Goal: Check status: Check status

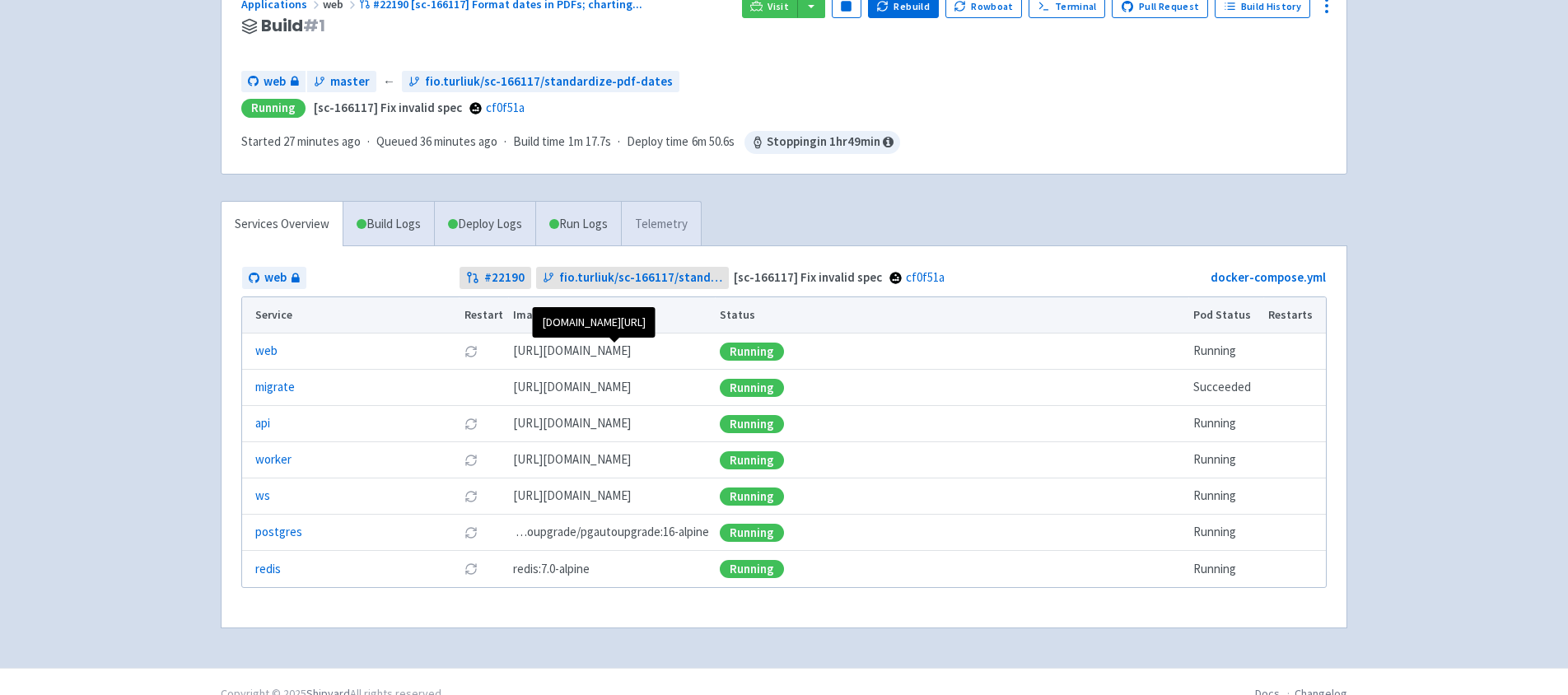
scroll to position [150, 0]
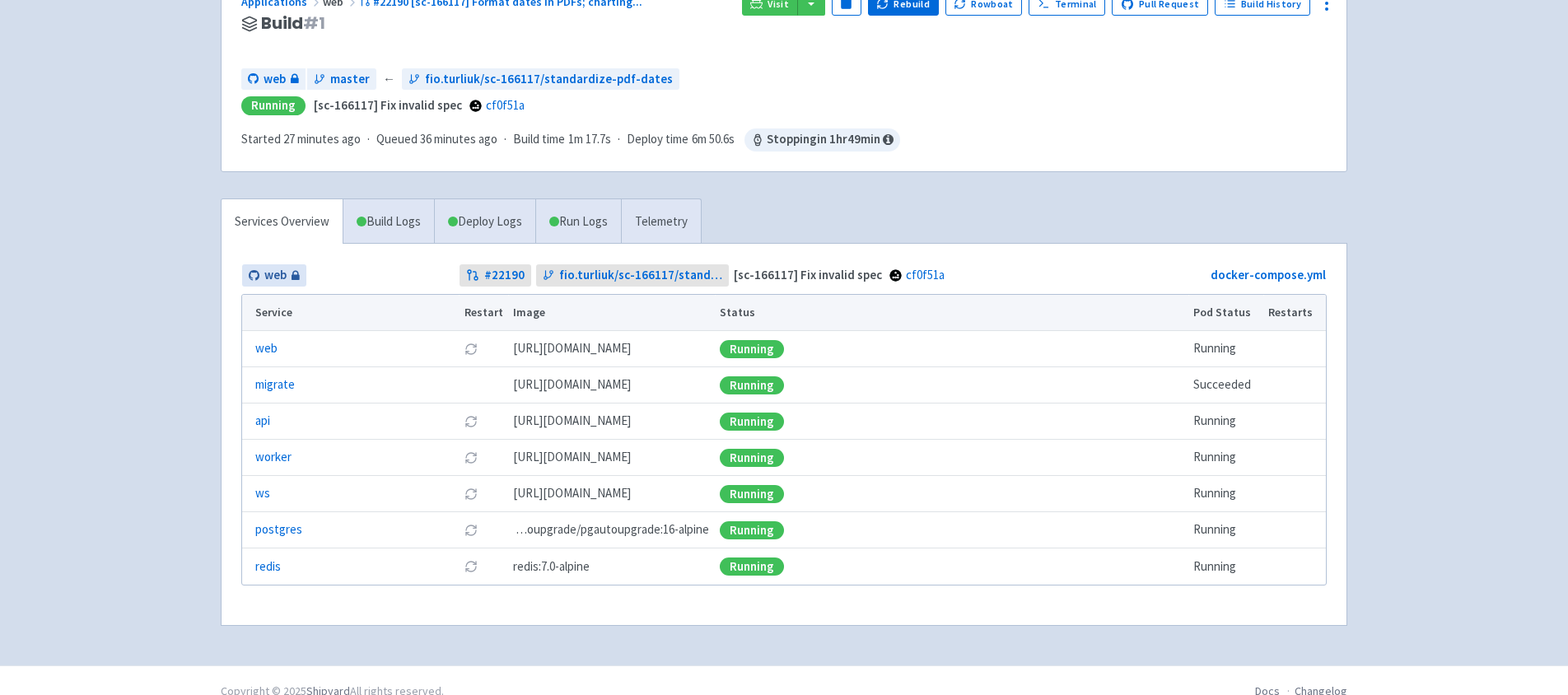
click at [278, 280] on span "web" at bounding box center [275, 275] width 22 height 19
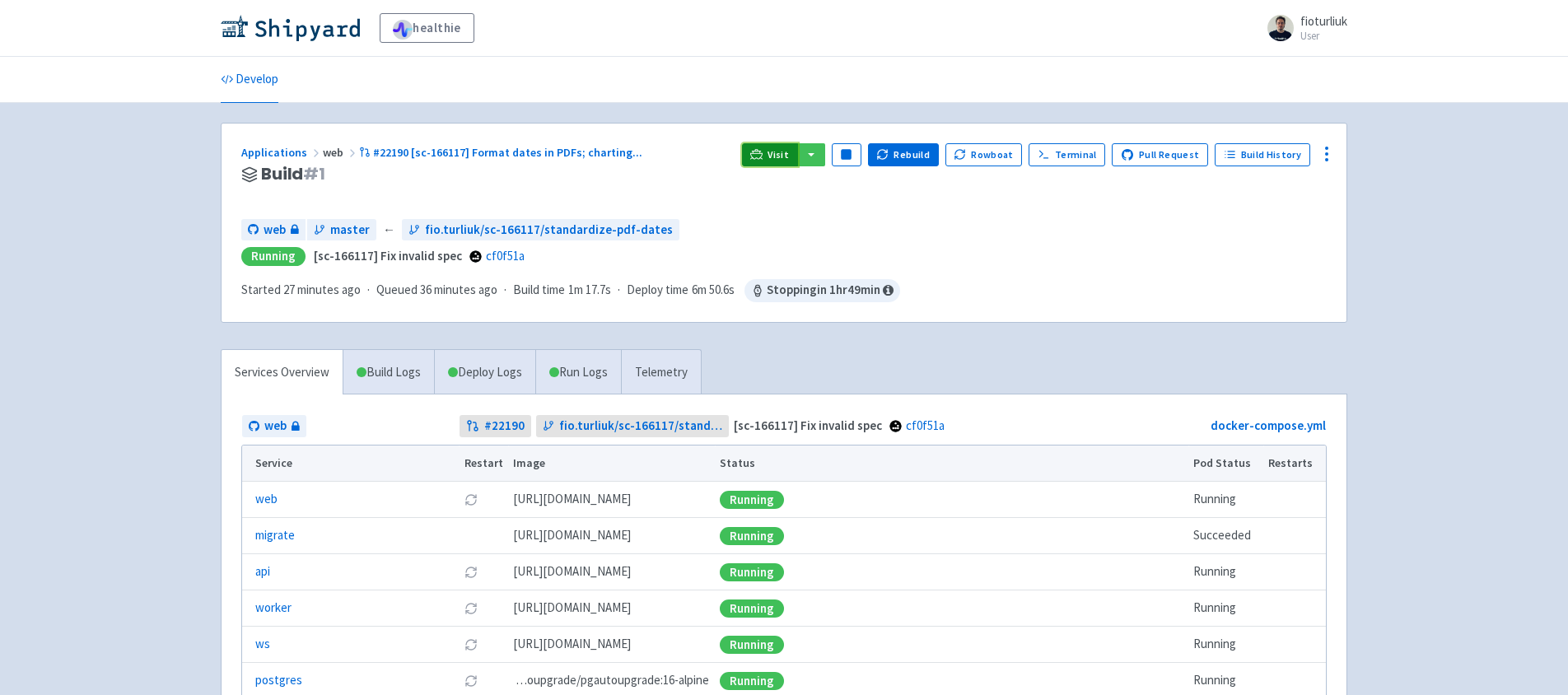
click at [762, 158] on icon at bounding box center [756, 154] width 12 height 12
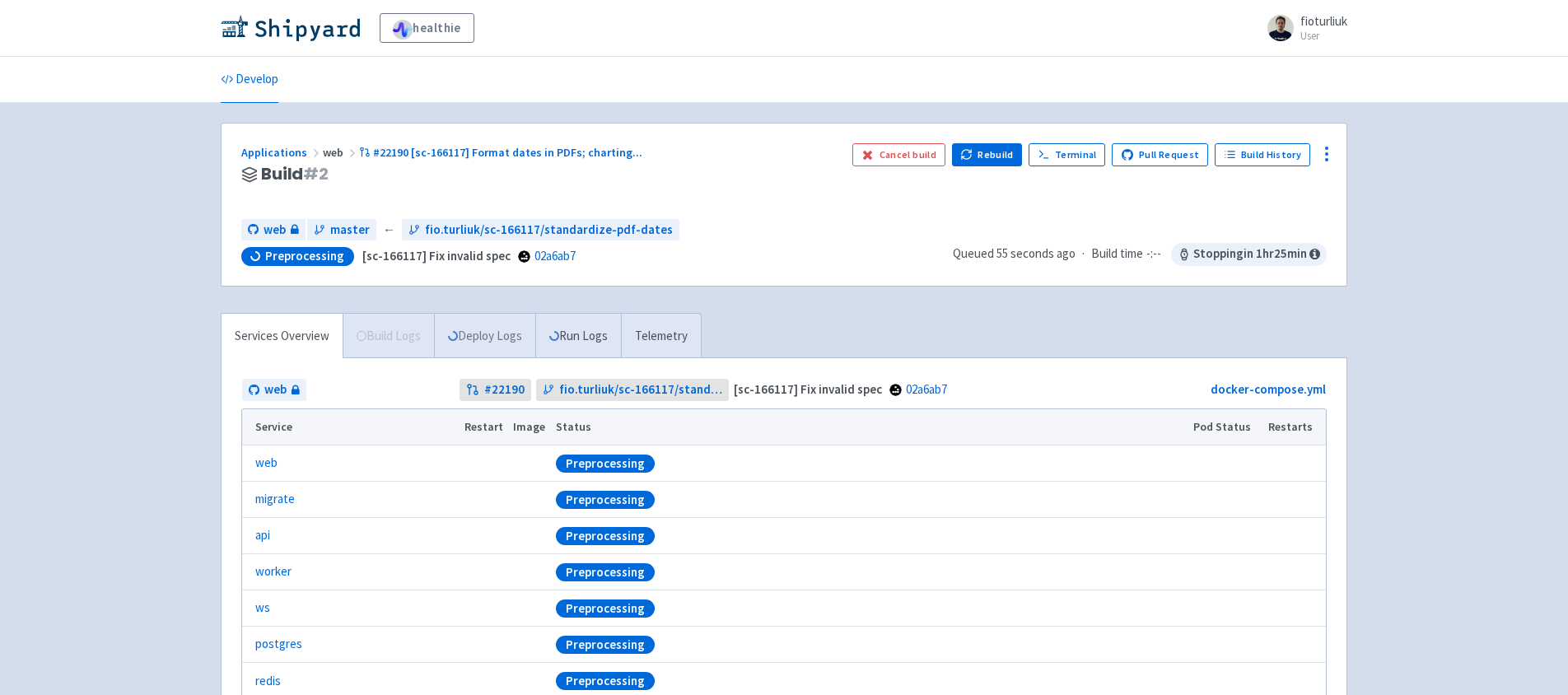
click at [492, 341] on link "Deploy Logs" at bounding box center [485, 336] width 102 height 45
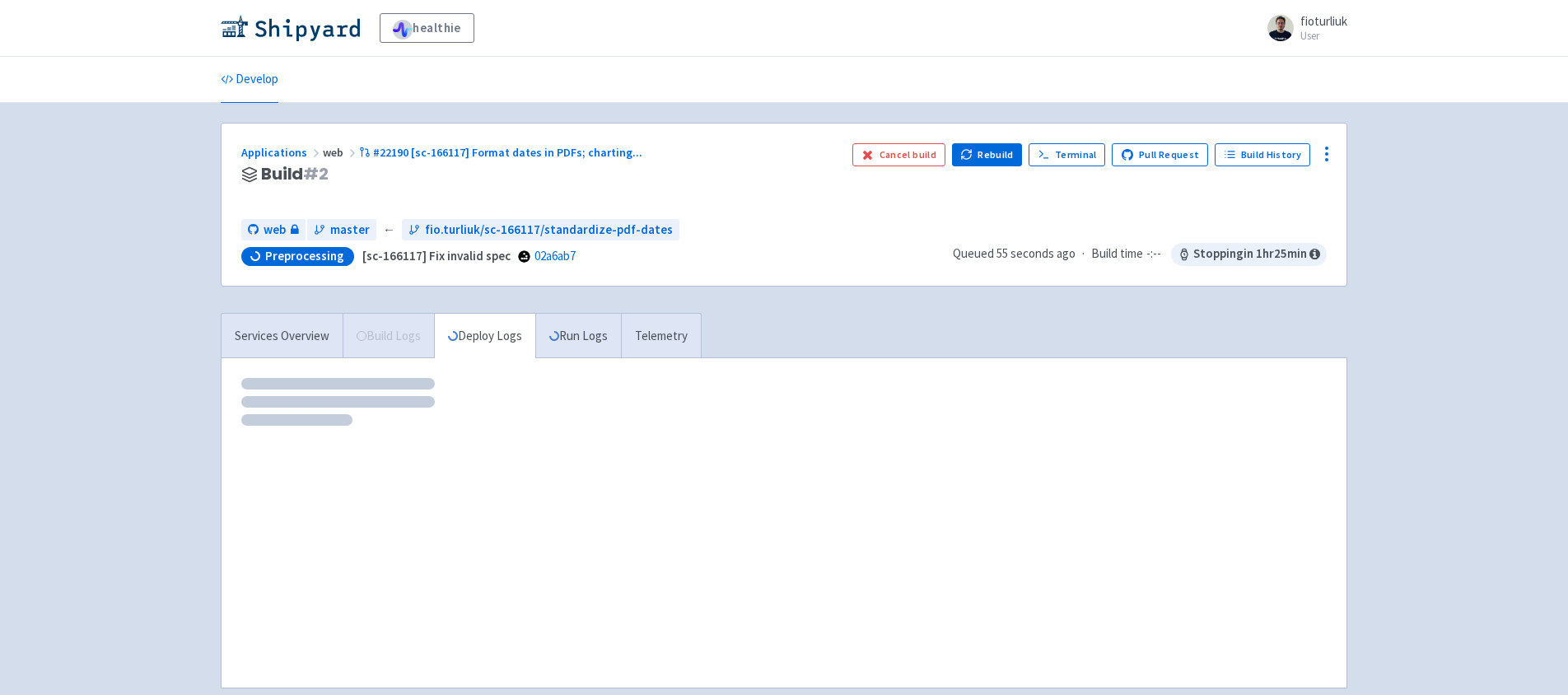
scroll to position [84, 0]
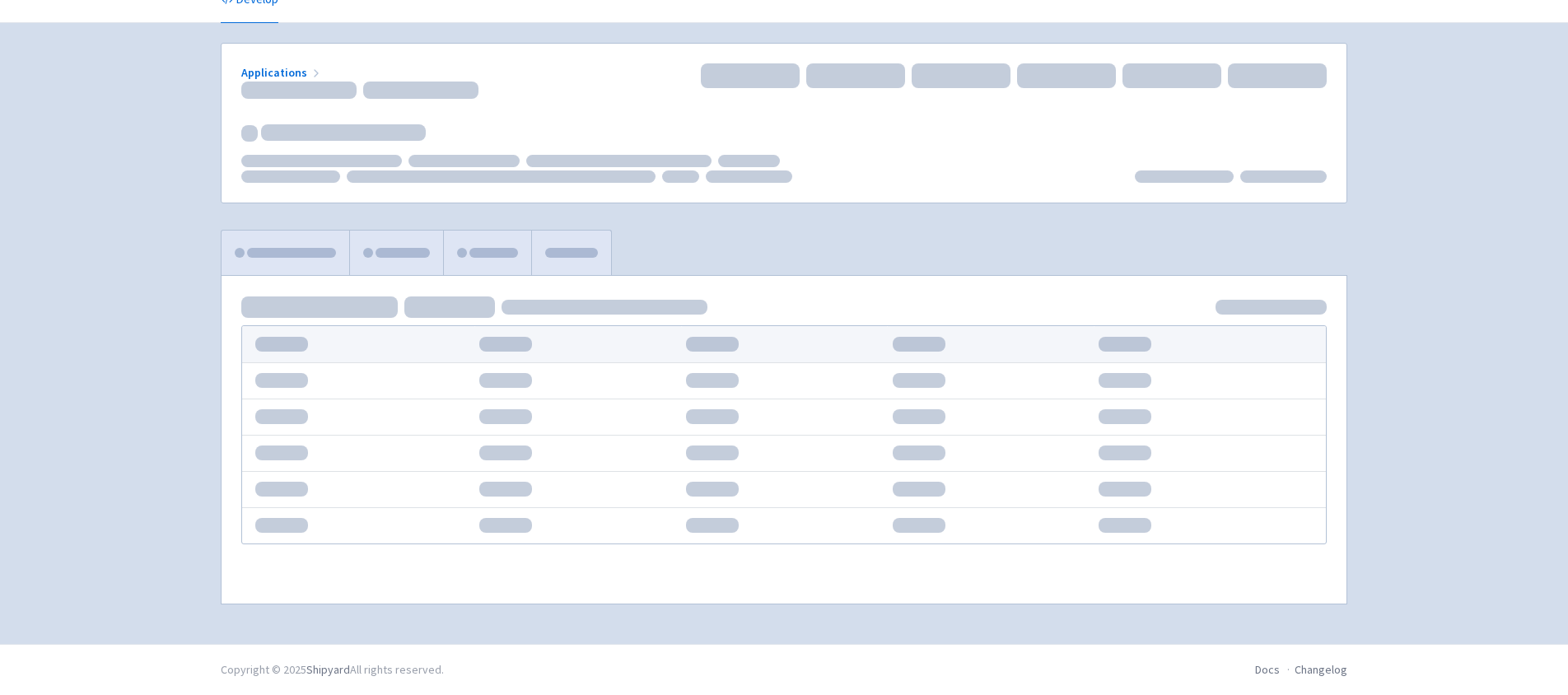
scroll to position [84, 0]
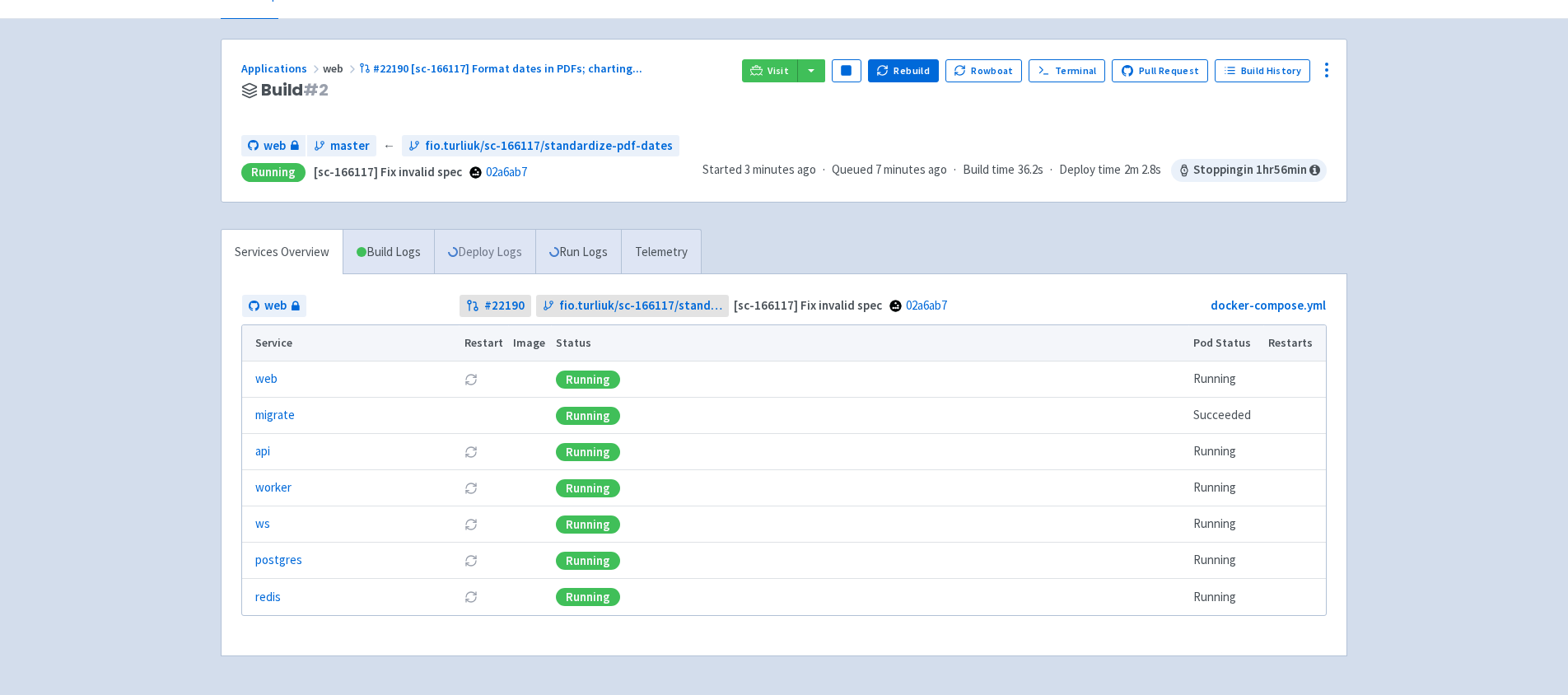
click at [502, 256] on link "Deploy Logs" at bounding box center [485, 252] width 102 height 45
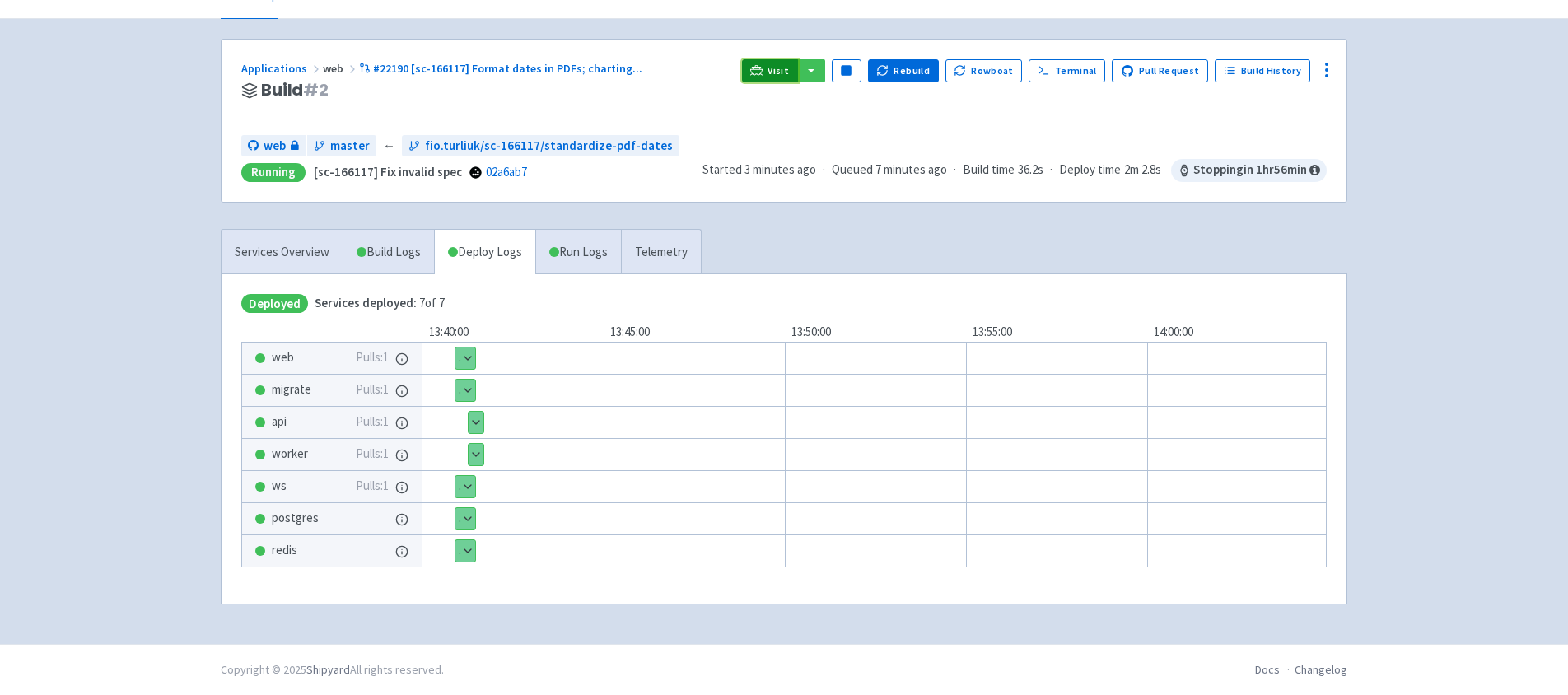
click at [787, 76] on span "Visit" at bounding box center [777, 70] width 21 height 13
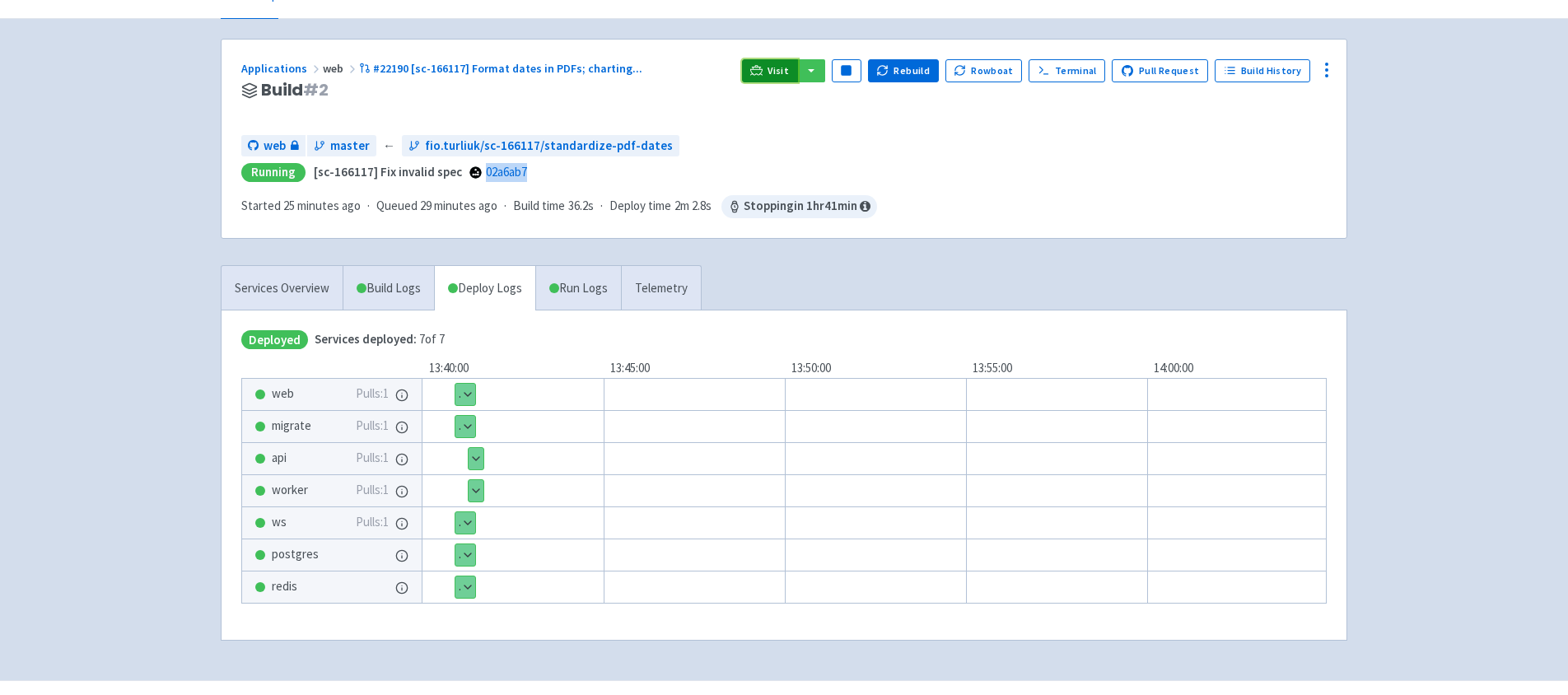
click at [776, 69] on link "Visit" at bounding box center [770, 71] width 56 height 23
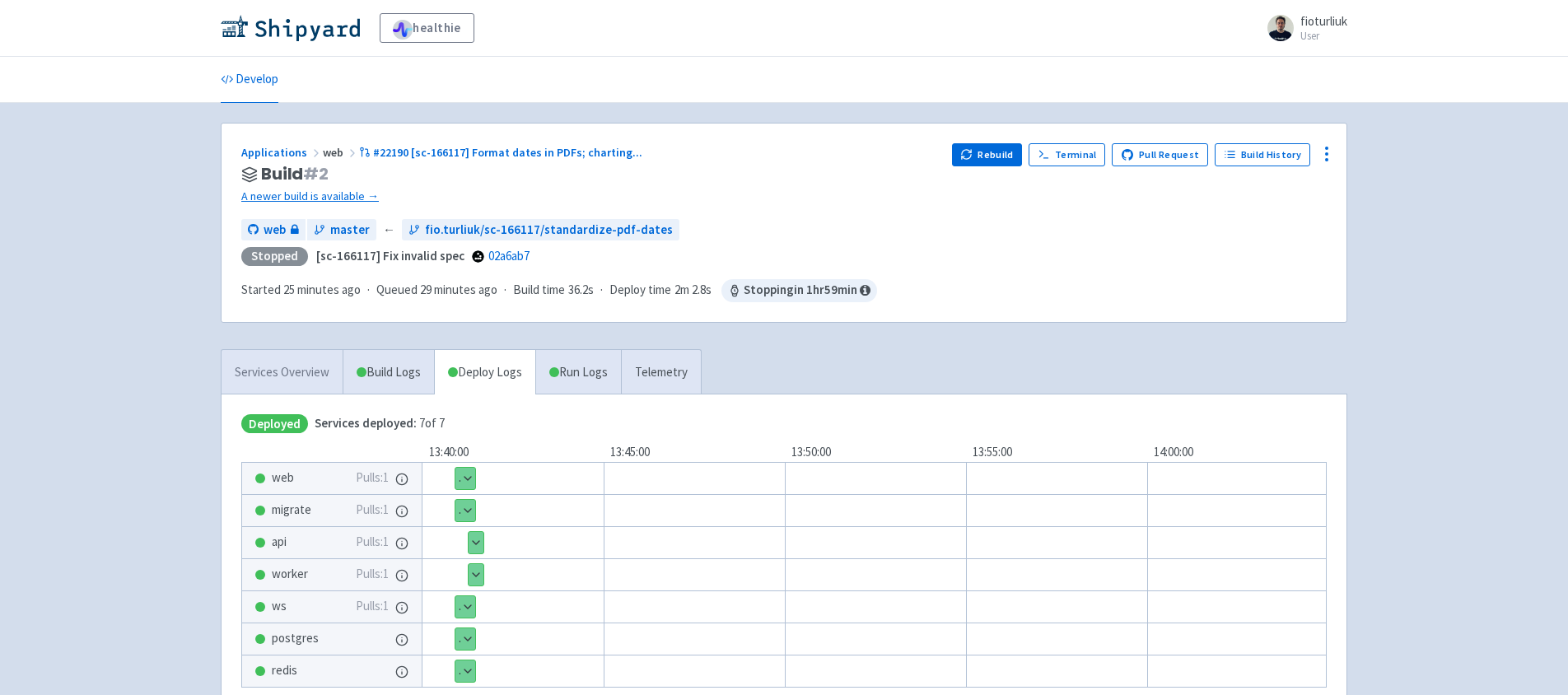
click at [298, 349] on link "Services Overview" at bounding box center [281, 371] width 121 height 45
